Goal: Information Seeking & Learning: Learn about a topic

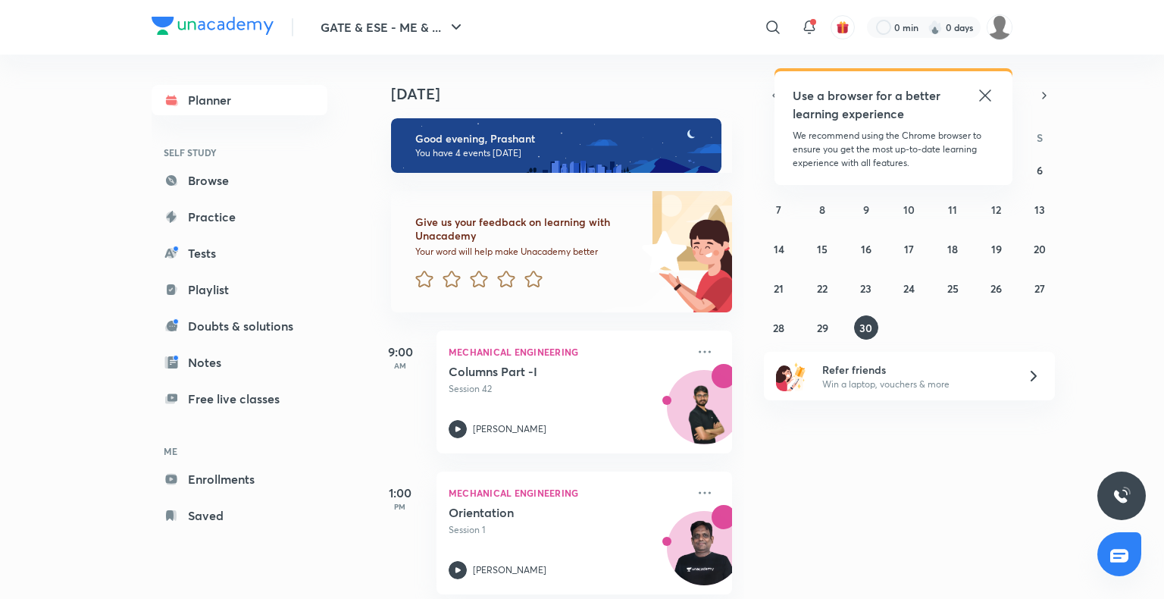
click at [990, 101] on icon at bounding box center [984, 94] width 11 height 11
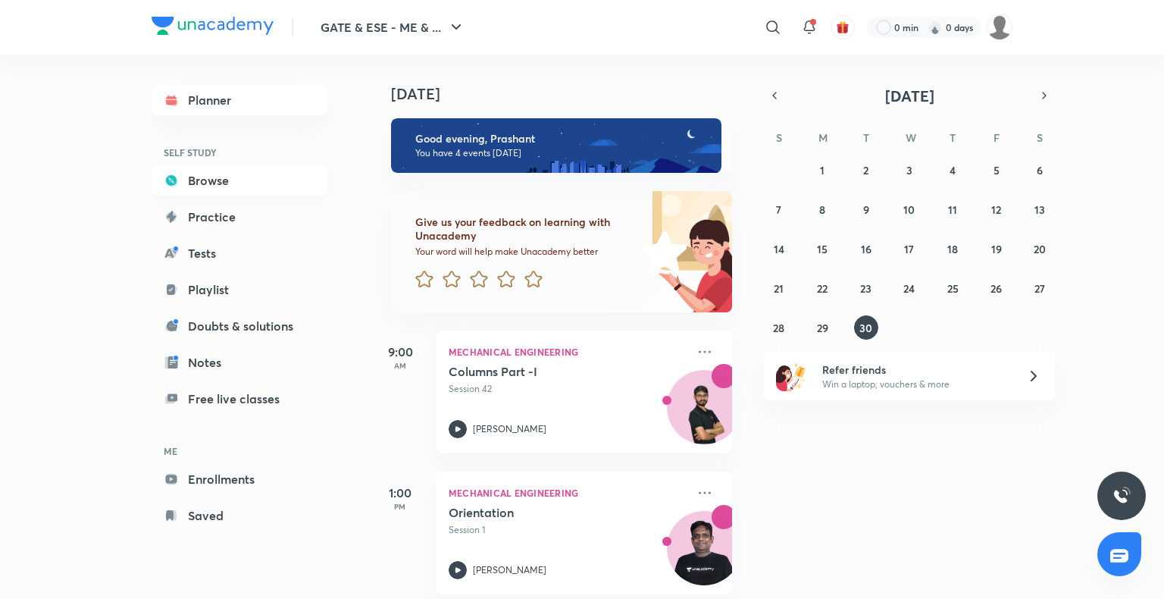
click at [227, 177] on link "Browse" at bounding box center [240, 180] width 176 height 30
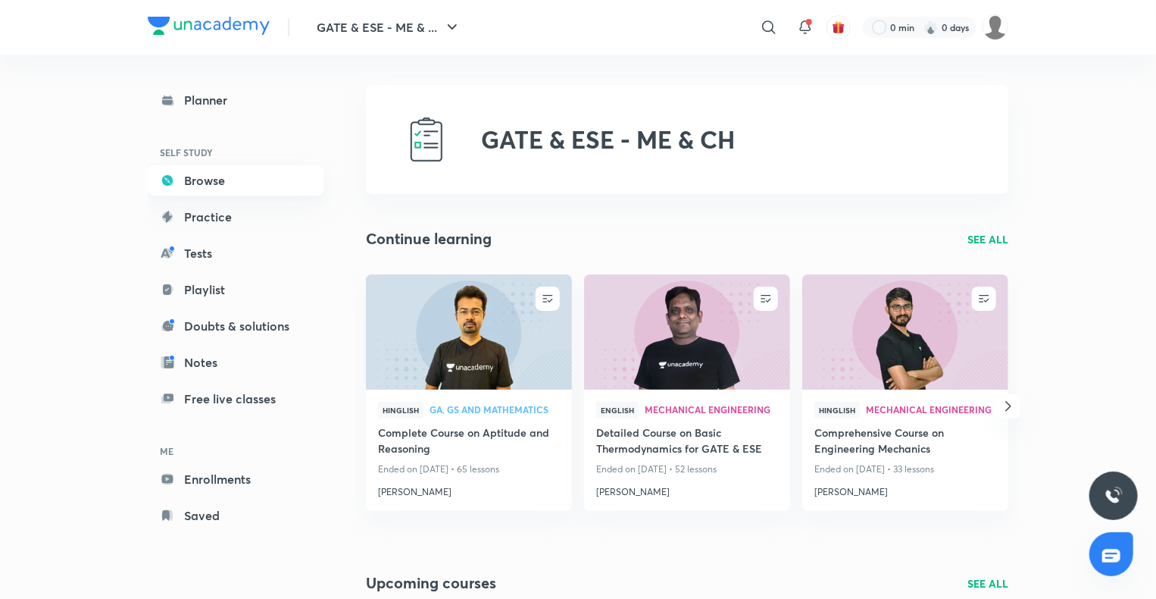
click at [231, 186] on link "Browse" at bounding box center [236, 180] width 176 height 30
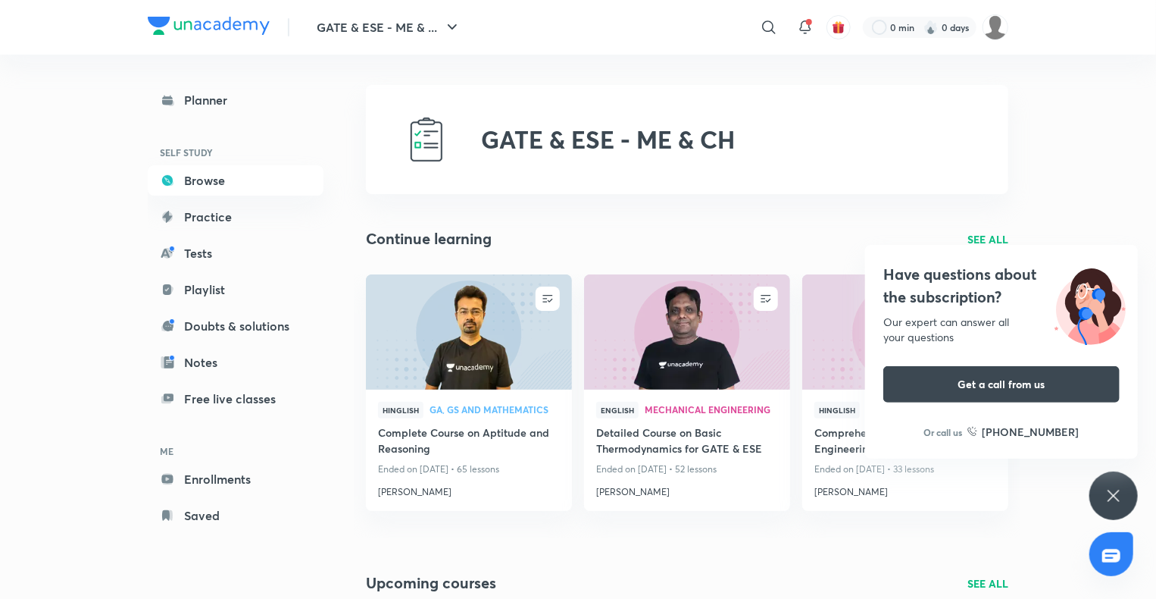
click at [1117, 493] on icon at bounding box center [1113, 495] width 11 height 11
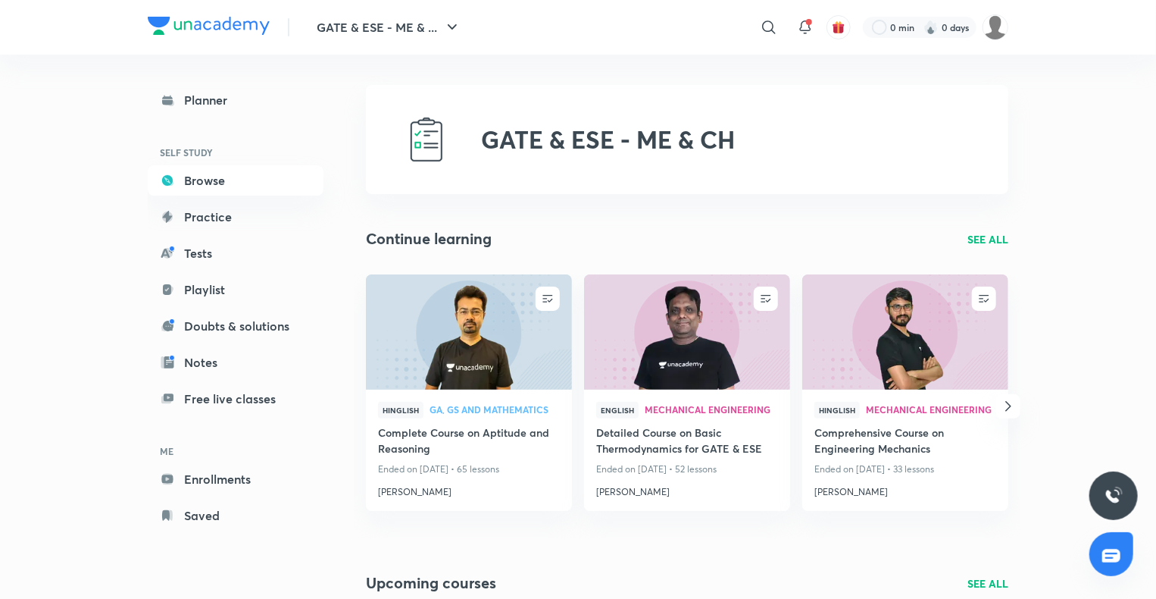
click at [984, 232] on p "SEE ALL" at bounding box center [988, 239] width 41 height 16
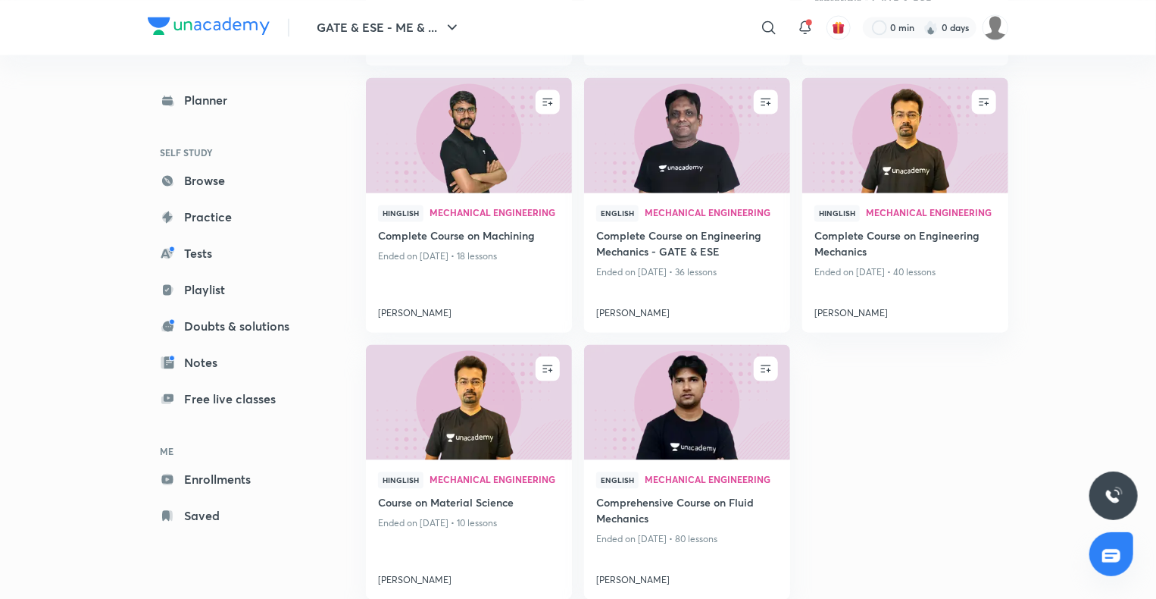
scroll to position [1472, 0]
